Goal: Task Accomplishment & Management: Manage account settings

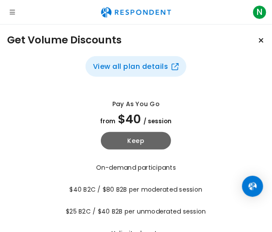
click at [153, 67] on button "View all plan details" at bounding box center [136, 66] width 101 height 21
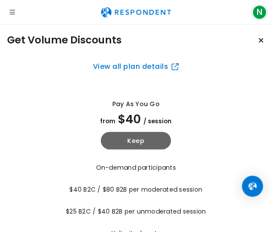
click at [259, 11] on span "N" at bounding box center [260, 12] width 14 height 14
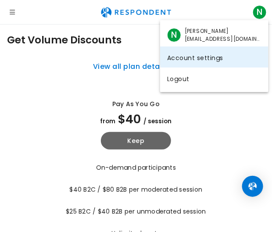
click at [205, 57] on link "Account settings" at bounding box center [214, 57] width 109 height 21
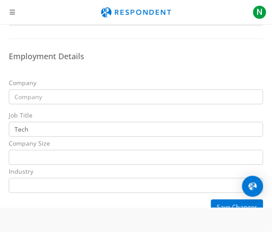
scroll to position [270, 0]
